Goal: Information Seeking & Learning: Check status

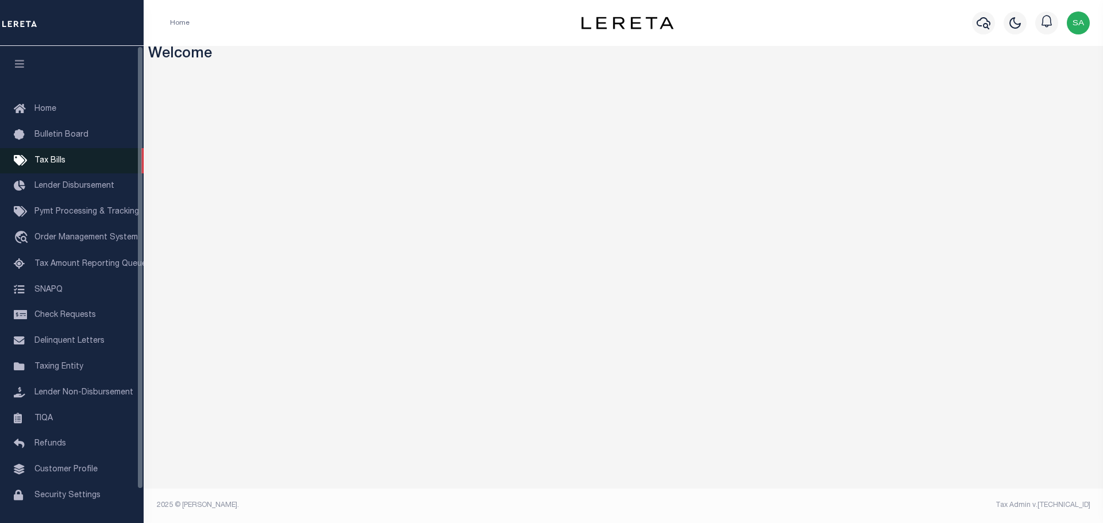
click at [46, 163] on span "Tax Bills" at bounding box center [49, 161] width 31 height 8
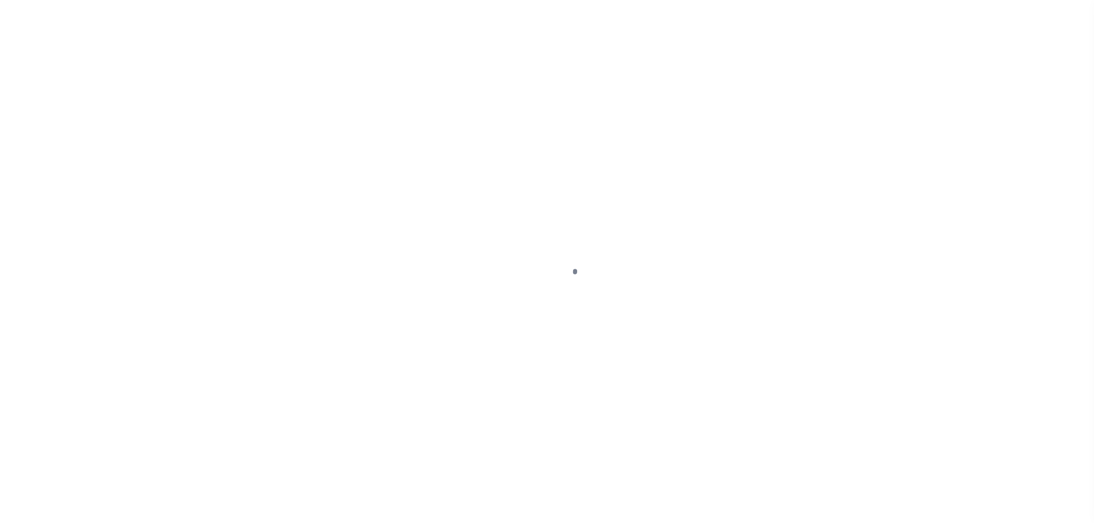
select select
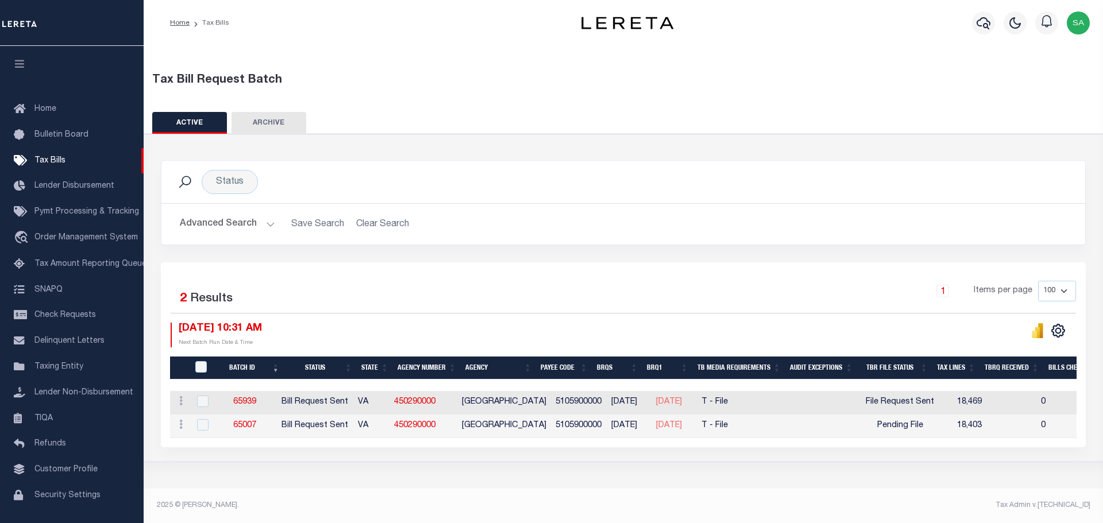
click at [225, 223] on button "Advanced Search" at bounding box center [227, 224] width 95 height 22
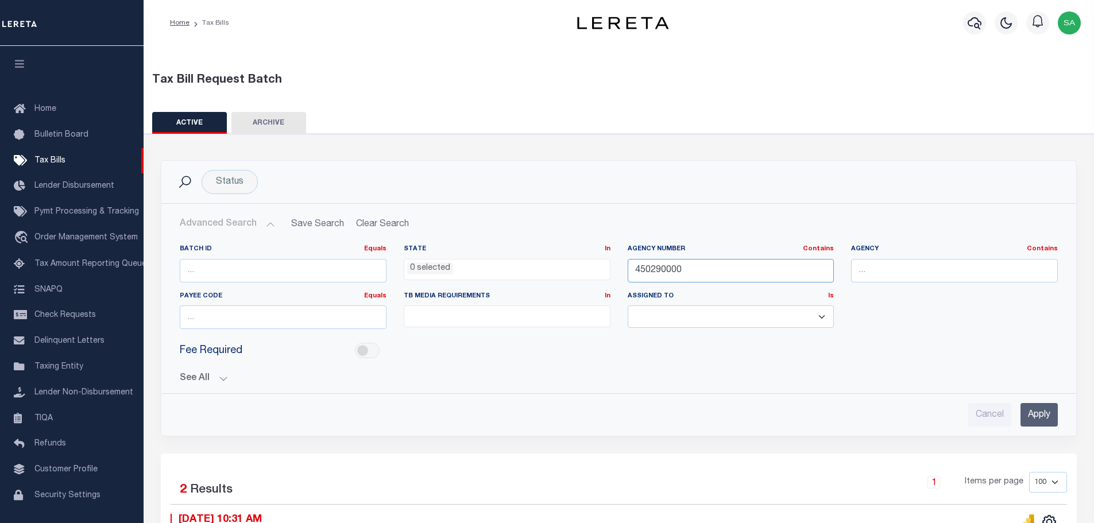
drag, startPoint x: 687, startPoint y: 272, endPoint x: 609, endPoint y: 283, distance: 78.9
click at [609, 283] on div "Batch ID Equals Equals Is Not Equal To Is Greater Than Is Less Than State In In…" at bounding box center [618, 292] width 895 height 94
click at [540, 354] on div "Fee Required" at bounding box center [618, 351] width 895 height 26
click at [196, 380] on button "See All" at bounding box center [619, 378] width 878 height 11
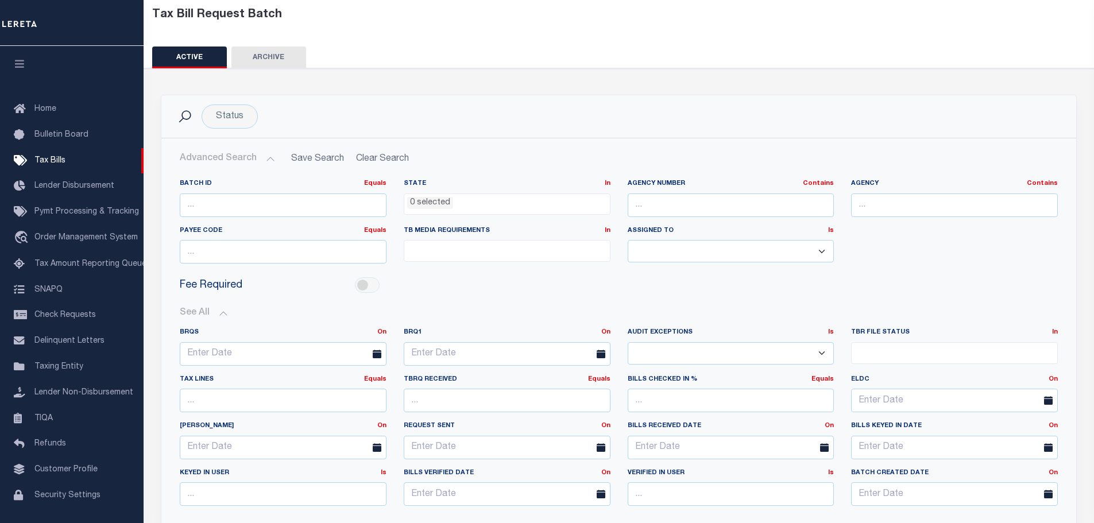
scroll to position [115, 0]
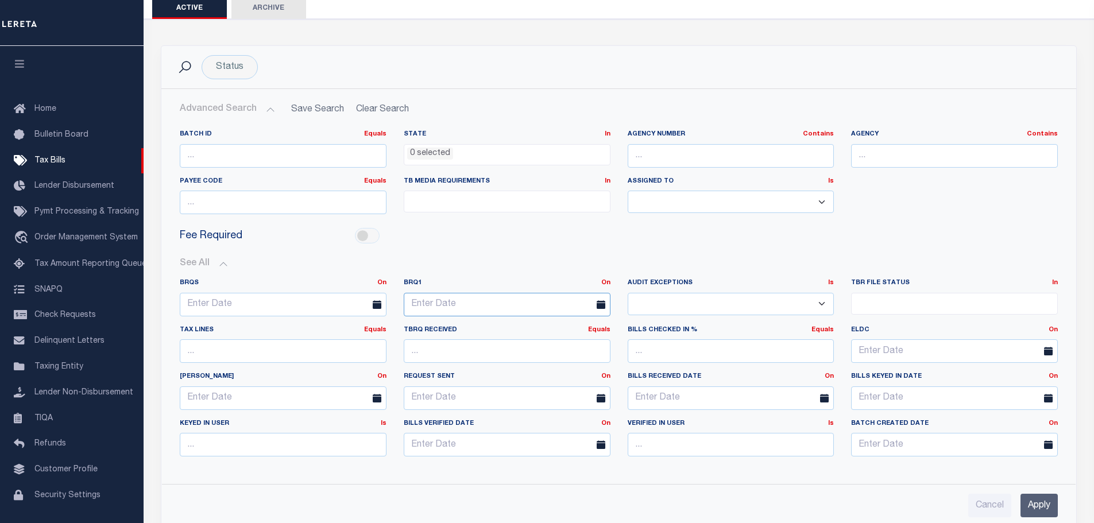
click at [530, 304] on input "text" at bounding box center [507, 305] width 207 height 24
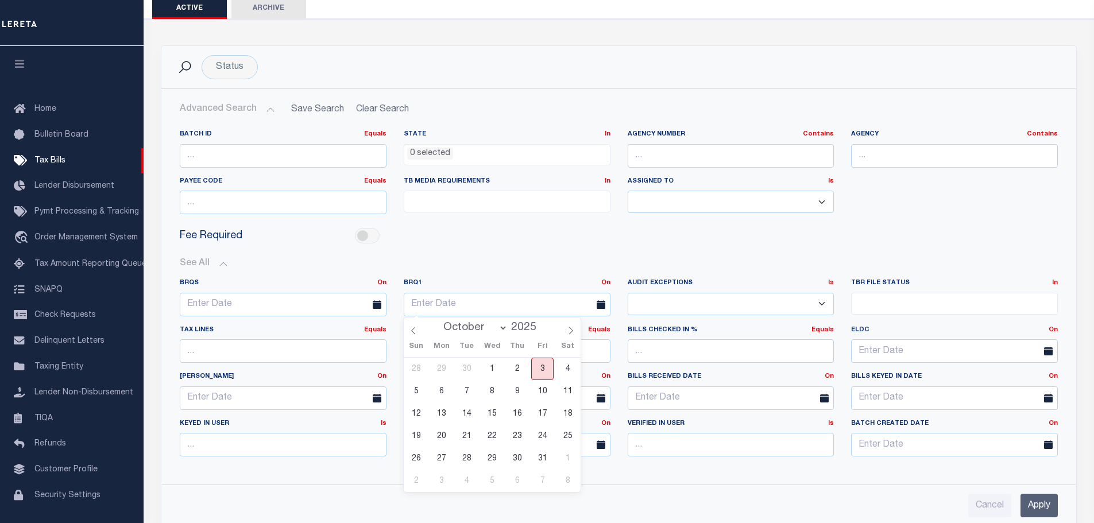
click at [540, 370] on span "3" at bounding box center [542, 369] width 22 height 22
type input "10-03-2025"
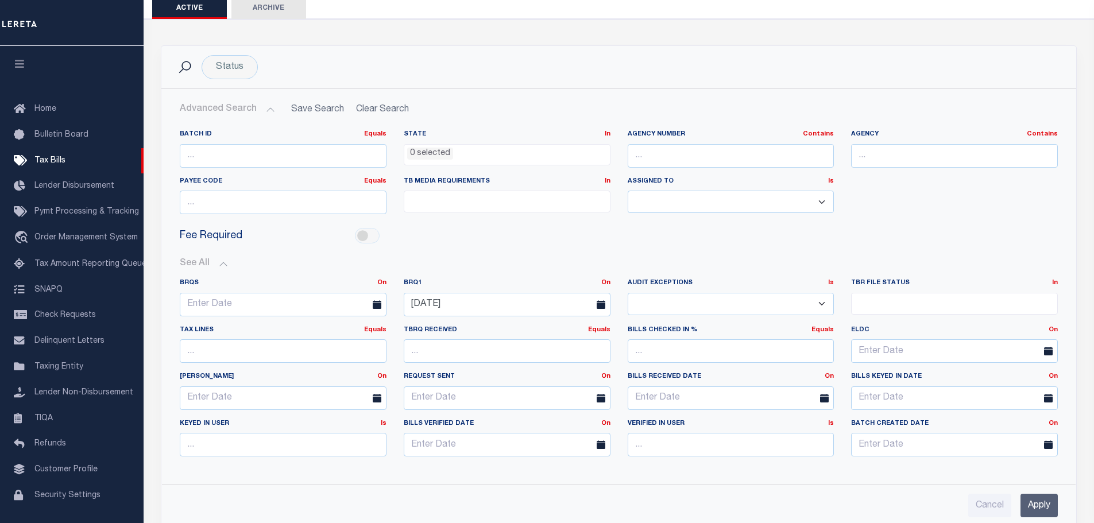
click at [1041, 511] on input "Apply" at bounding box center [1039, 506] width 37 height 24
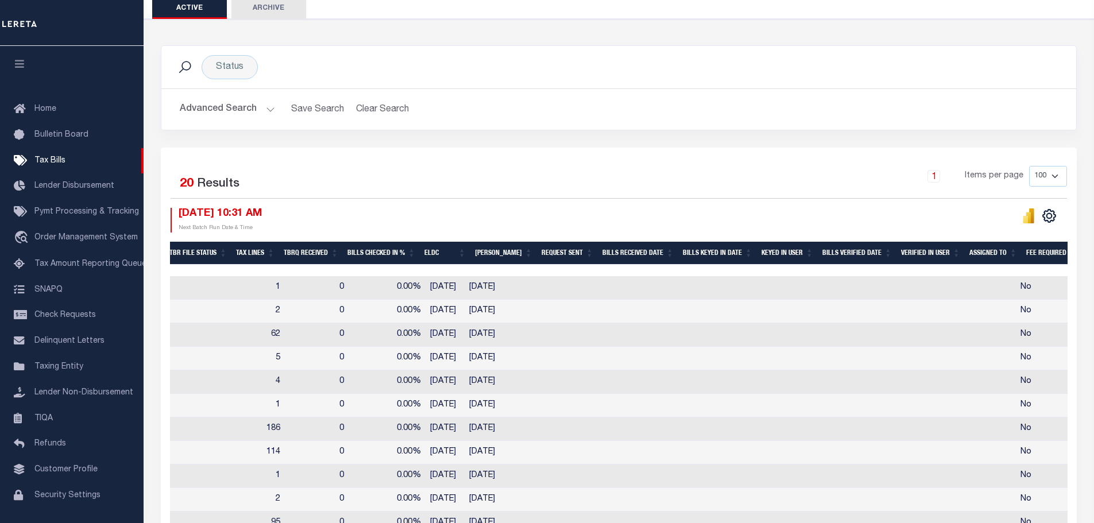
scroll to position [0, 820]
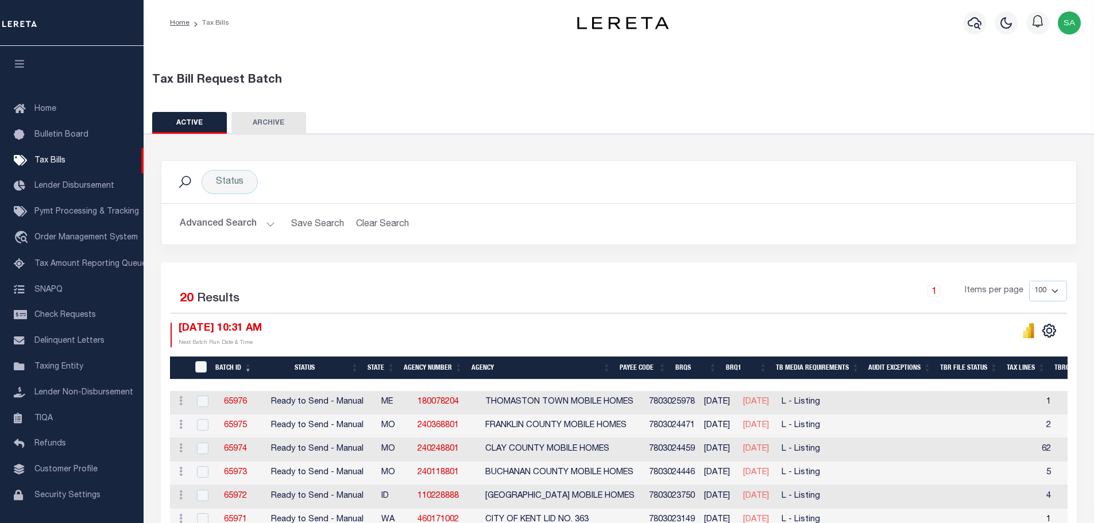
click at [244, 226] on button "Advanced Search" at bounding box center [227, 224] width 95 height 22
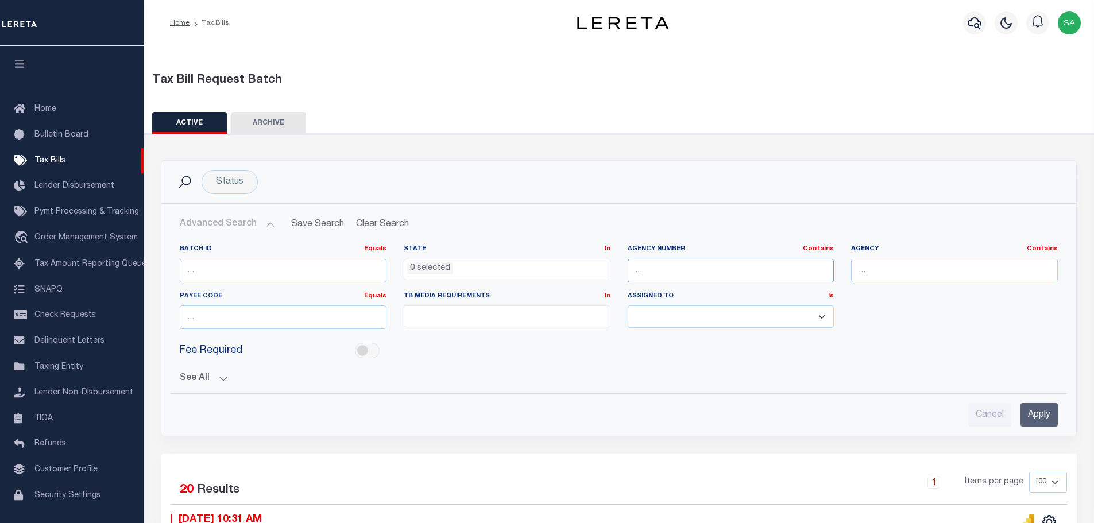
click at [717, 275] on input "text" at bounding box center [731, 271] width 207 height 24
type input "16105"
drag, startPoint x: 717, startPoint y: 275, endPoint x: 602, endPoint y: 272, distance: 114.9
click at [602, 272] on div "Batch ID Equals Equals Is Not Equal To Is Greater Than Is Less Than State In In…" at bounding box center [618, 292] width 895 height 94
click at [630, 215] on h2 "Advanced Search Save Search Clear Search TaxBillBatches_dynamictable_____Defaul…" at bounding box center [619, 224] width 897 height 22
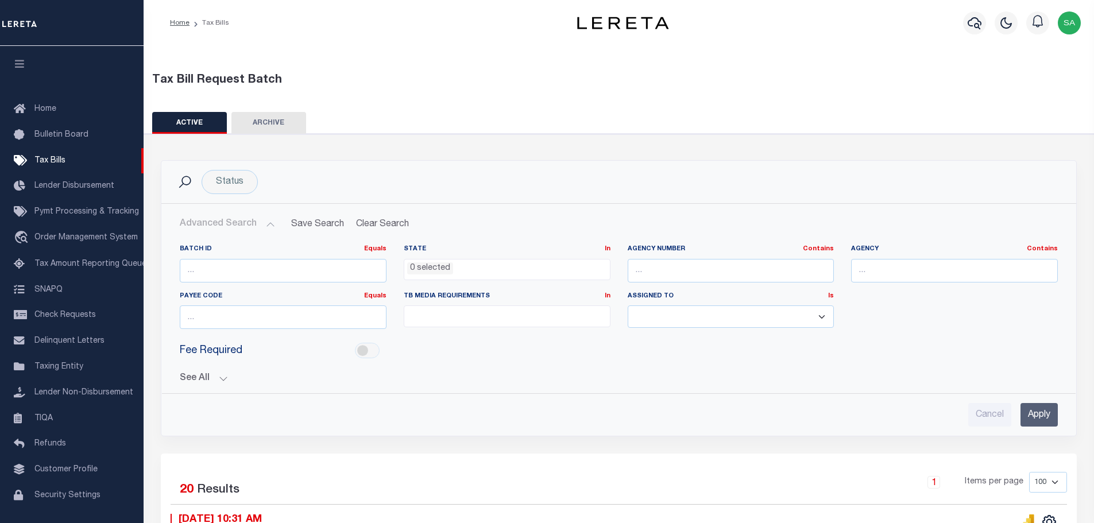
click at [628, 377] on button "See All" at bounding box center [619, 378] width 878 height 11
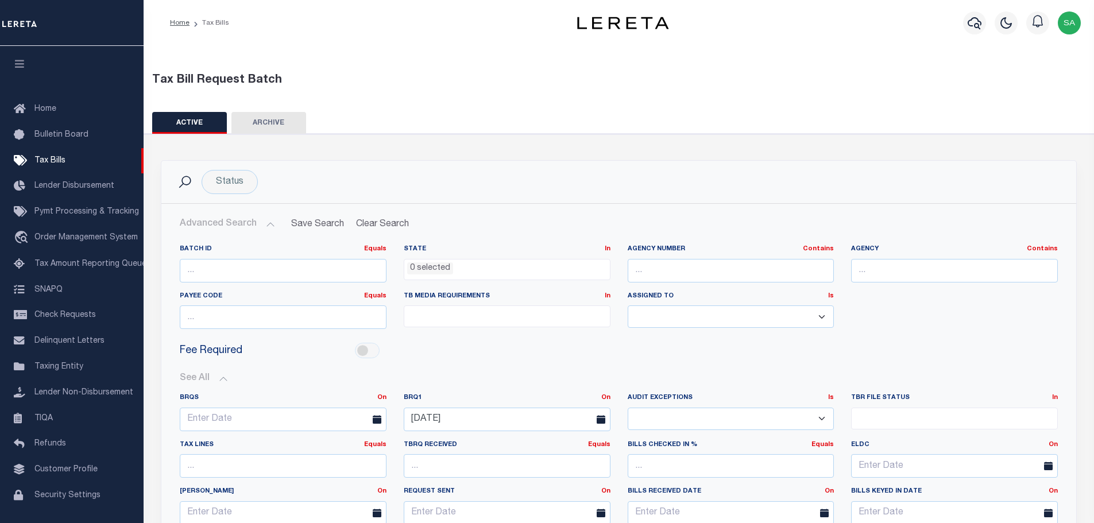
click at [629, 369] on div "See All BRQS On On After Before Between On On After Is" at bounding box center [619, 477] width 878 height 226
click at [217, 380] on button "See All" at bounding box center [619, 378] width 878 height 11
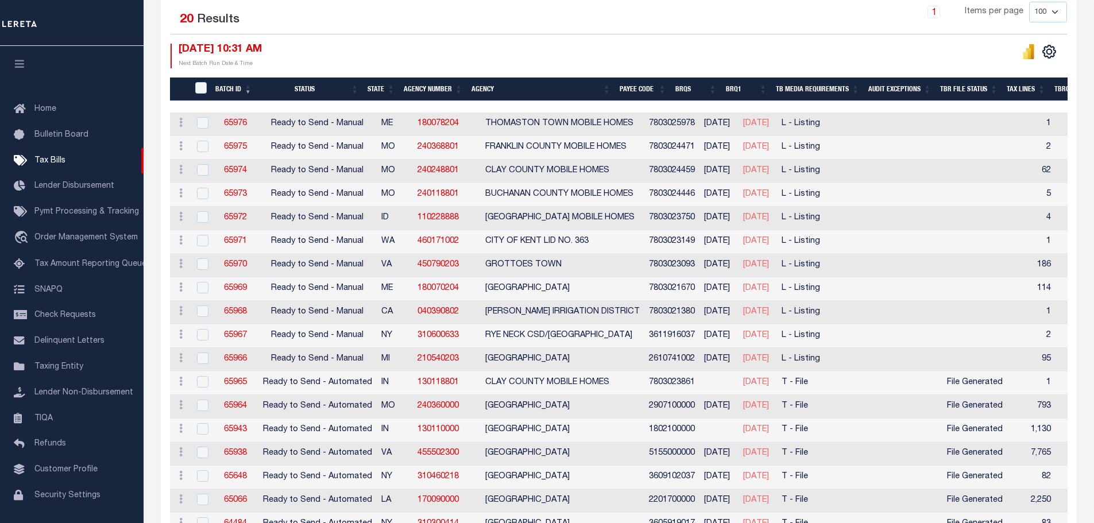
scroll to position [471, 0]
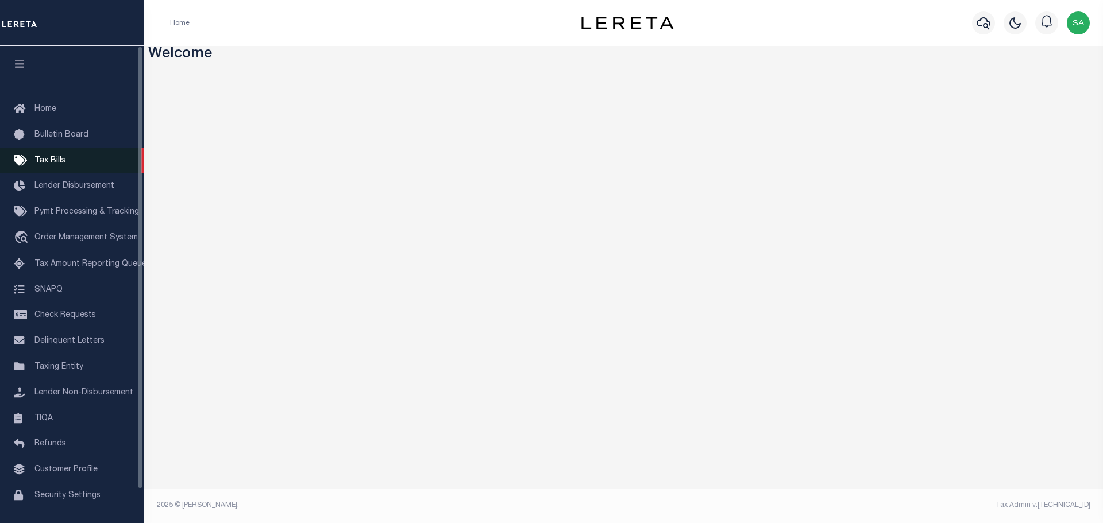
click at [60, 165] on span "Tax Bills" at bounding box center [49, 161] width 31 height 8
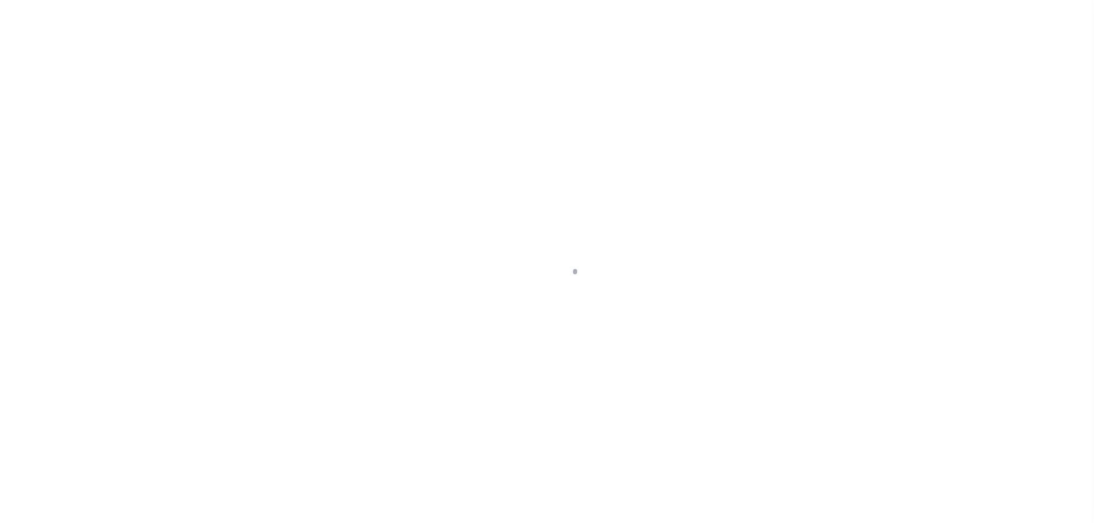
select select
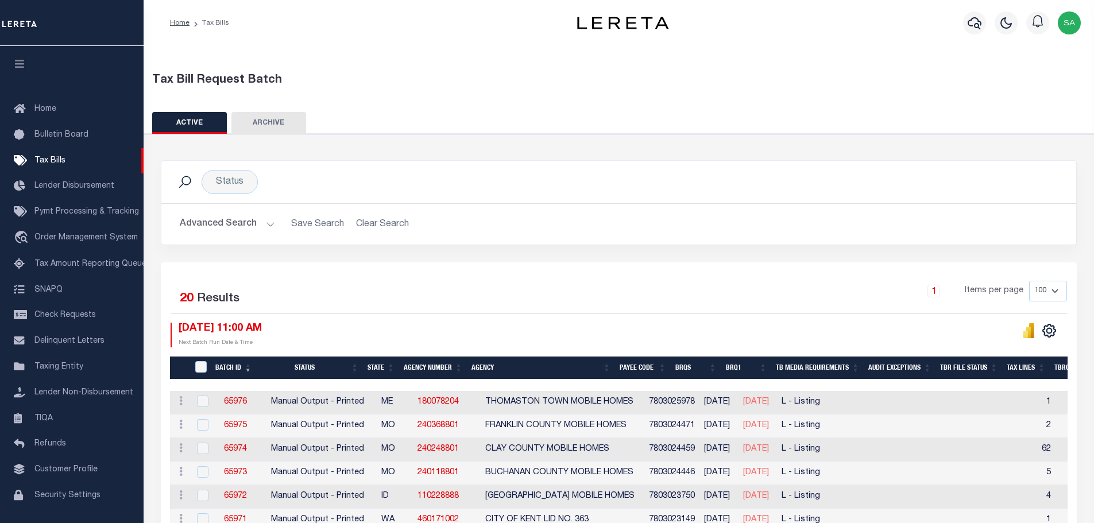
click at [229, 228] on button "Advanced Search" at bounding box center [227, 224] width 95 height 22
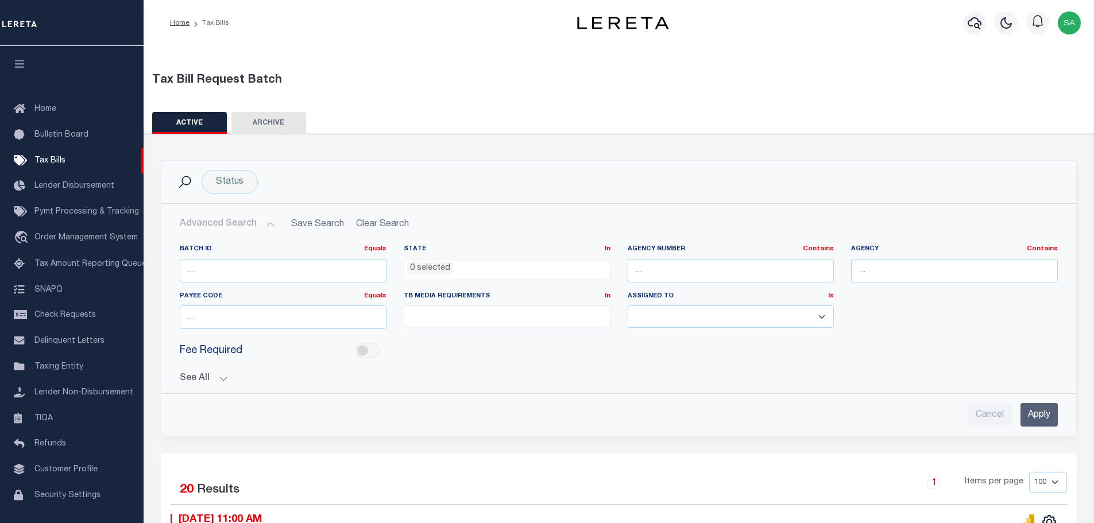
scroll to position [115, 0]
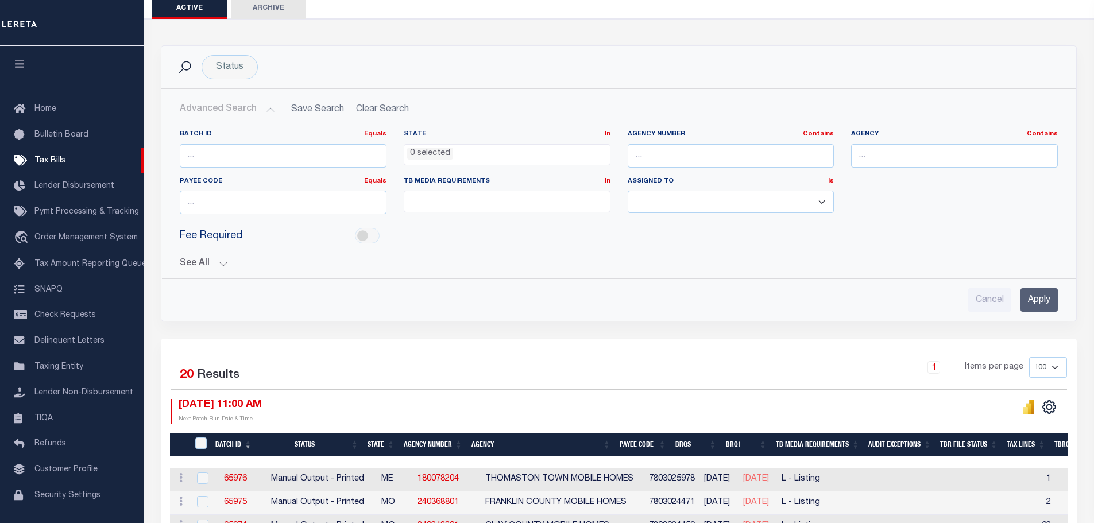
click at [222, 263] on button "See All" at bounding box center [619, 263] width 878 height 11
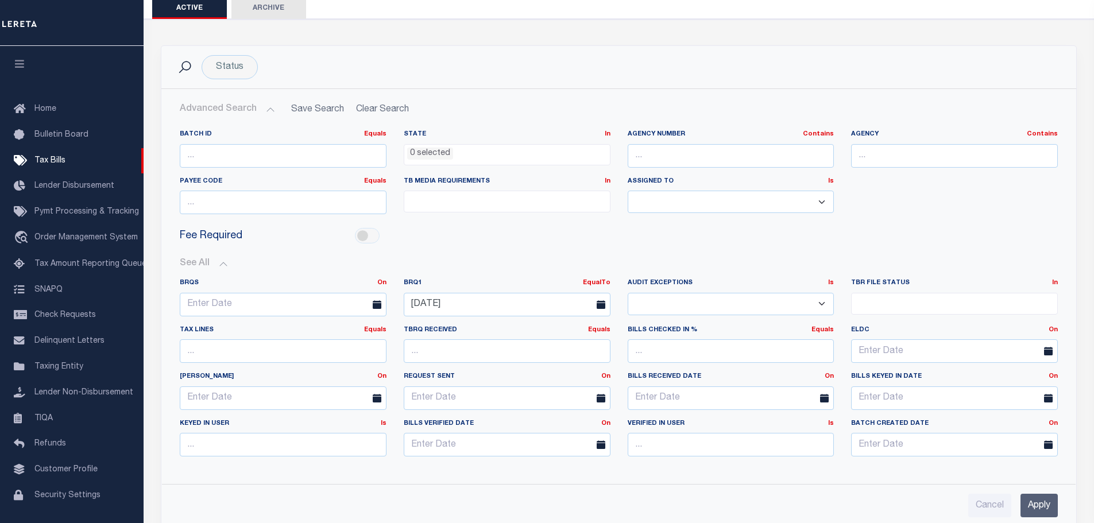
scroll to position [230, 0]
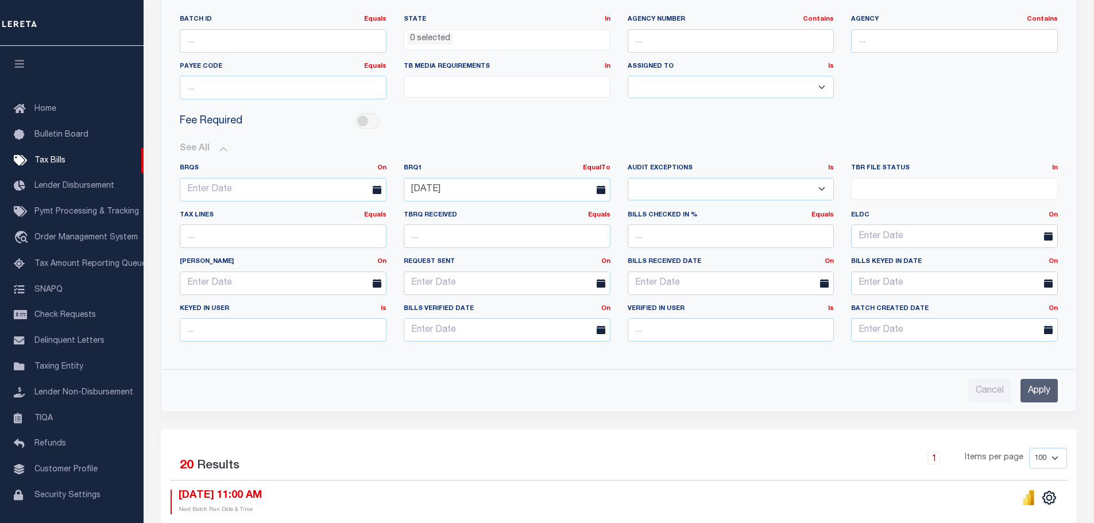
click at [1036, 384] on input "Apply" at bounding box center [1039, 391] width 37 height 24
